Goal: Transaction & Acquisition: Purchase product/service

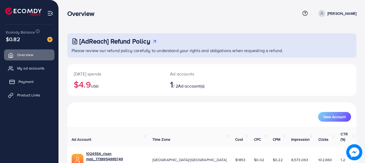
click at [29, 83] on span "Payment" at bounding box center [26, 81] width 15 height 5
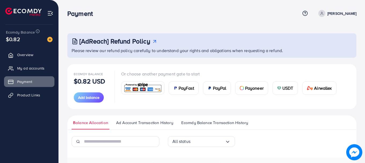
click at [287, 92] on div "USDT" at bounding box center [285, 88] width 25 height 13
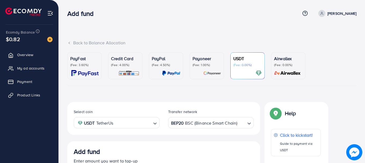
scroll to position [100, 0]
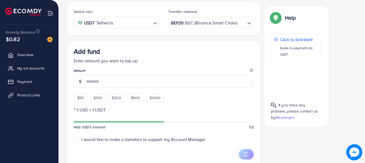
click at [207, 21] on div "BEP20 BSC (Binance Smart Chain)" at bounding box center [208, 21] width 76 height 9
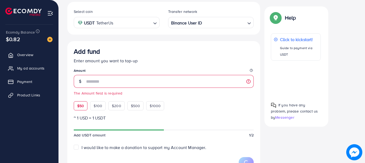
click at [78, 107] on span "$50" at bounding box center [80, 105] width 7 height 5
type input "**"
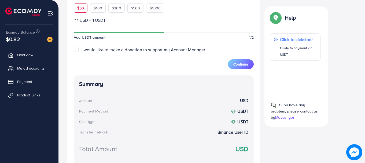
scroll to position [198, 0]
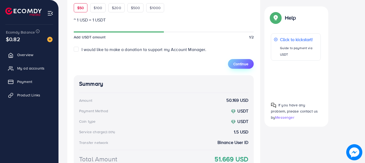
click at [242, 61] on span "Continue" at bounding box center [240, 63] width 15 height 5
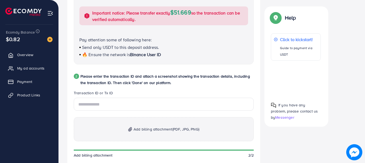
scroll to position [221, 0]
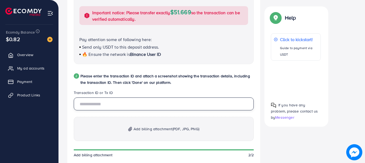
click at [93, 105] on input "text" at bounding box center [164, 103] width 180 height 13
paste input "**********"
type input "**********"
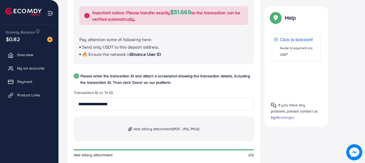
click at [161, 130] on span "Add billing attachment (PDF, JPG, PNG)" at bounding box center [167, 129] width 66 height 6
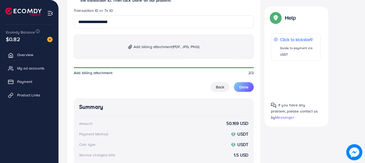
scroll to position [303, 0]
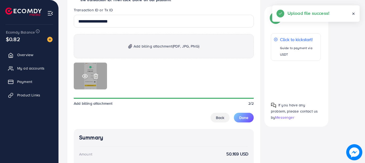
click at [85, 75] on icon at bounding box center [85, 76] width 6 height 6
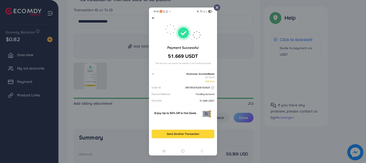
click at [231, 69] on div at bounding box center [183, 81] width 366 height 163
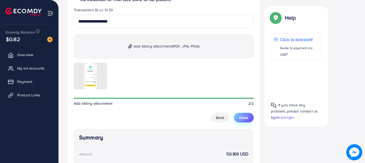
click at [247, 118] on span "Done" at bounding box center [243, 117] width 9 height 5
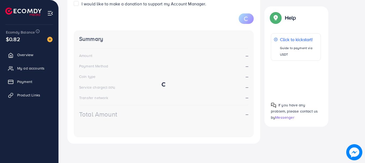
scroll to position [100, 0]
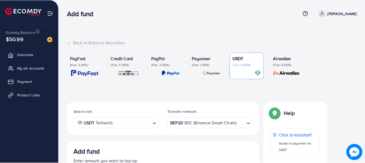
scroll to position [100, 0]
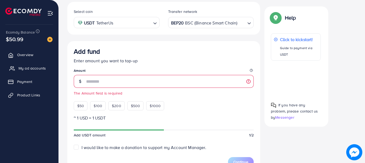
click at [28, 65] on span "My ad accounts" at bounding box center [32, 67] width 27 height 5
